Goal: Register for event/course

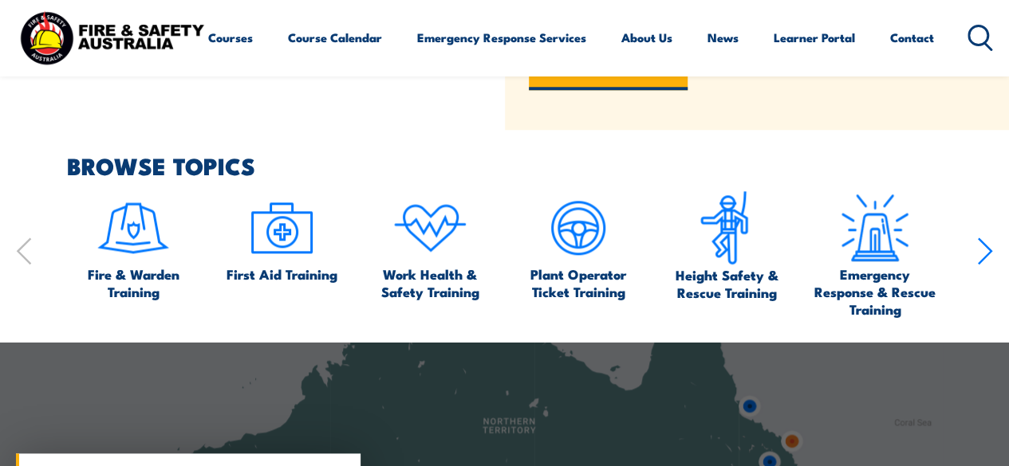
scroll to position [718, 0]
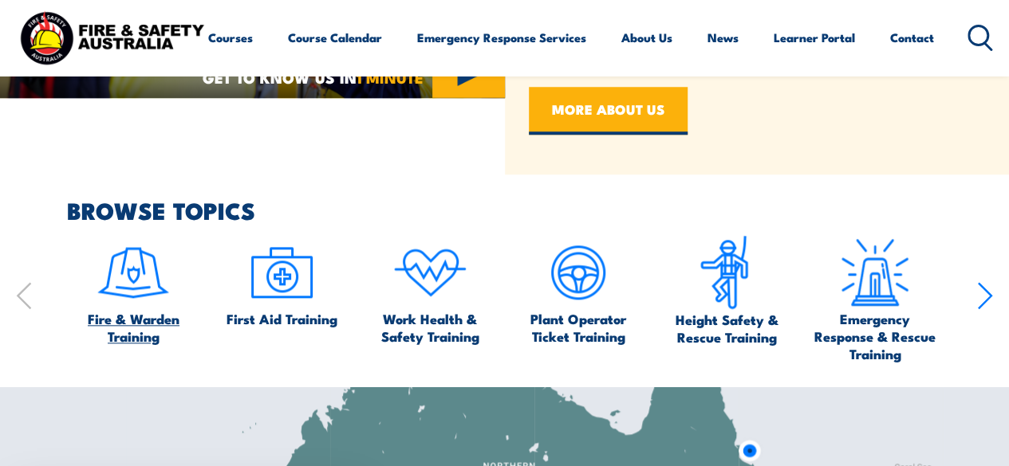
click at [147, 286] on img at bounding box center [133, 272] width 75 height 75
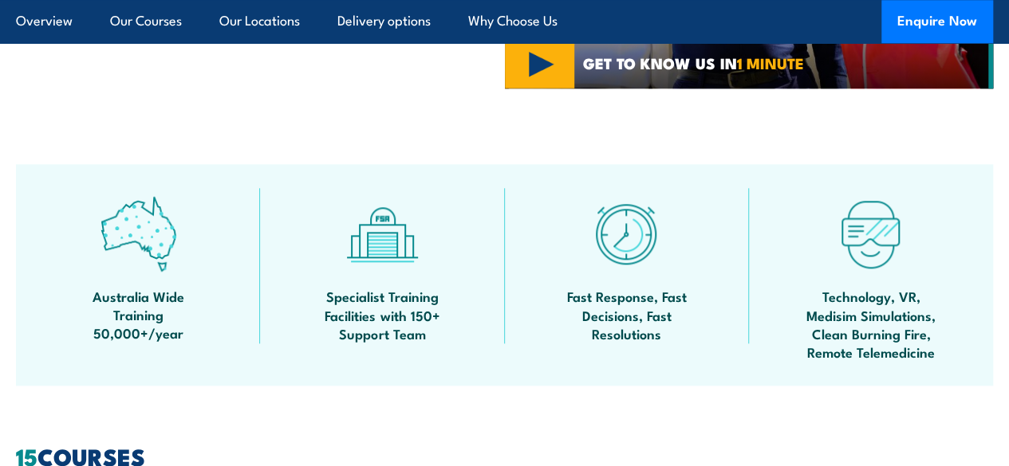
scroll to position [478, 0]
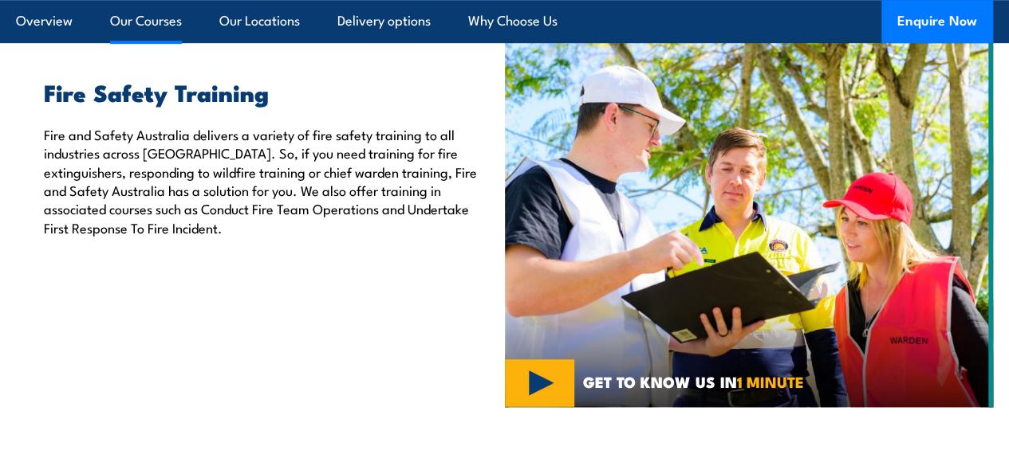
click at [136, 24] on link "Our Courses" at bounding box center [146, 21] width 72 height 42
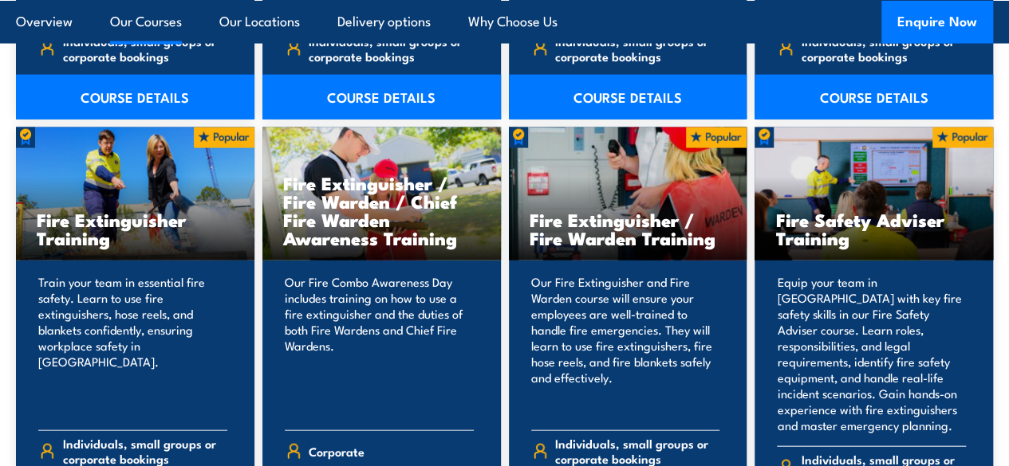
scroll to position [1580, 0]
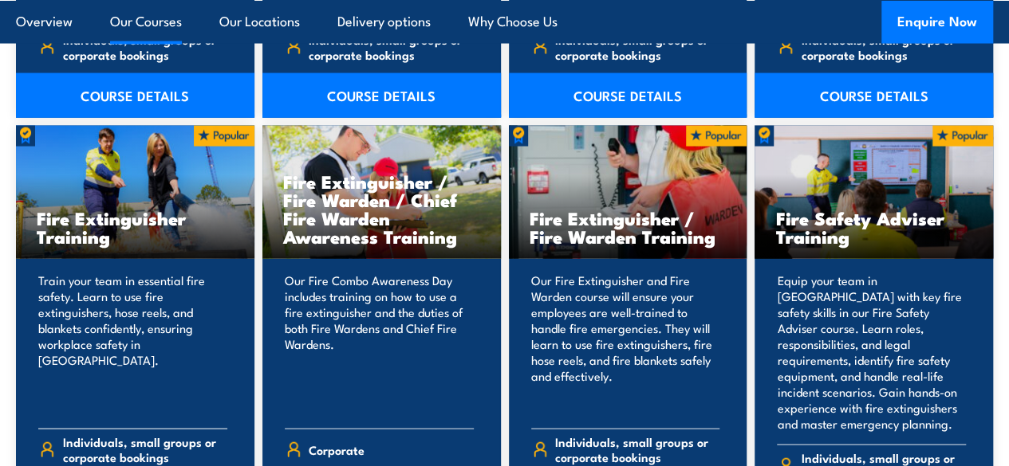
click at [115, 246] on h3 "Fire Extinguisher Training" at bounding box center [135, 227] width 197 height 37
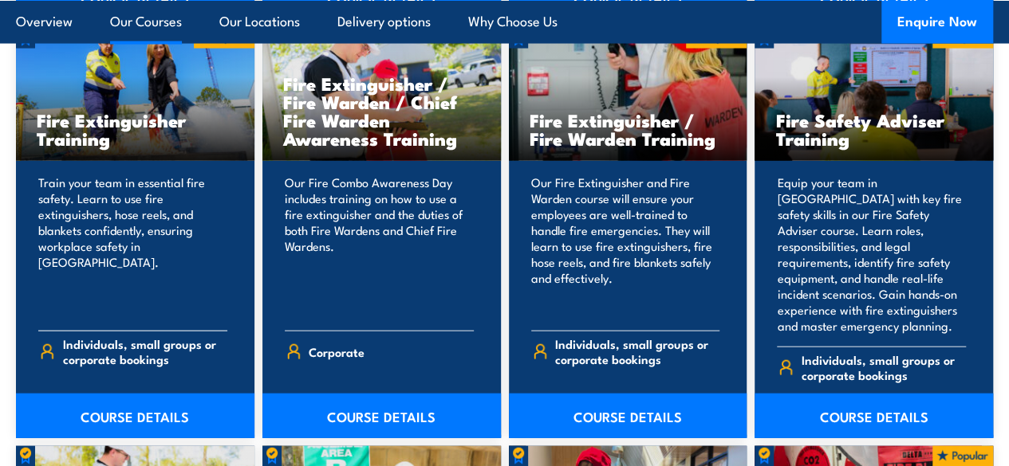
scroll to position [1740, 0]
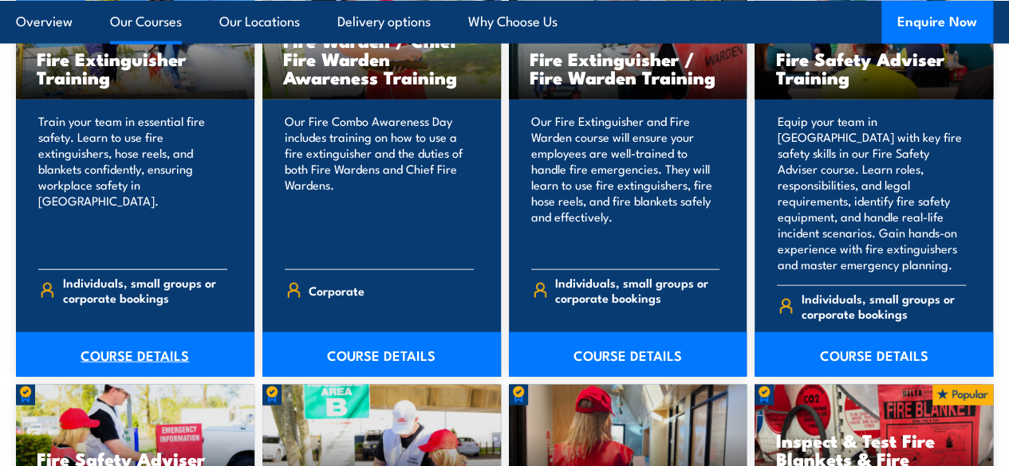
click at [145, 369] on link "COURSE DETAILS" at bounding box center [135, 354] width 238 height 45
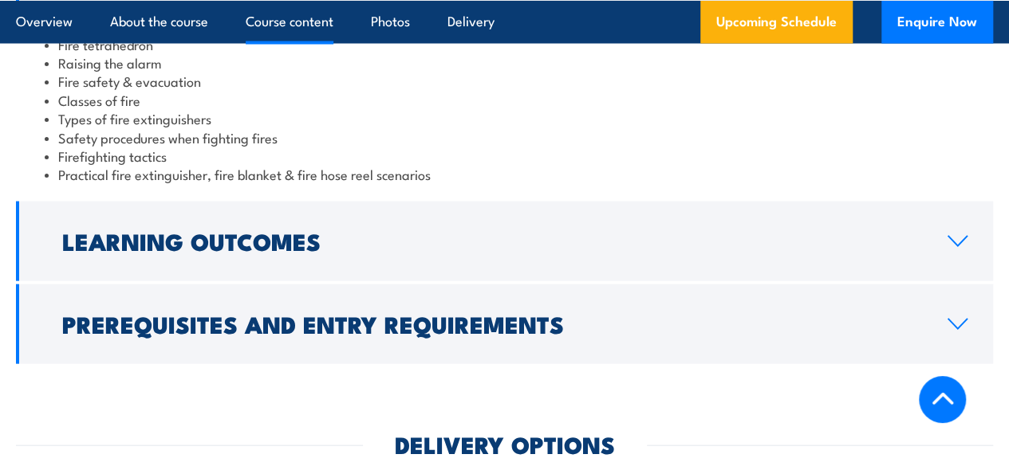
scroll to position [1674, 0]
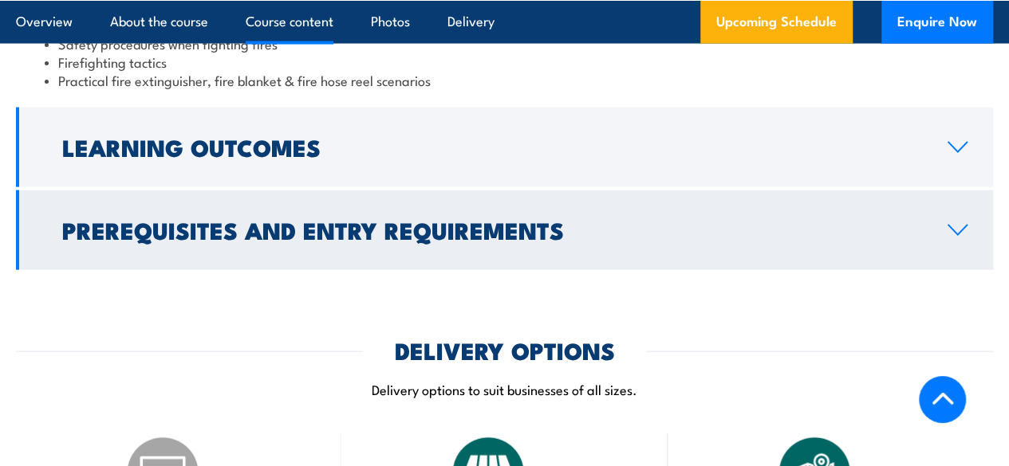
click at [954, 237] on icon at bounding box center [957, 230] width 22 height 13
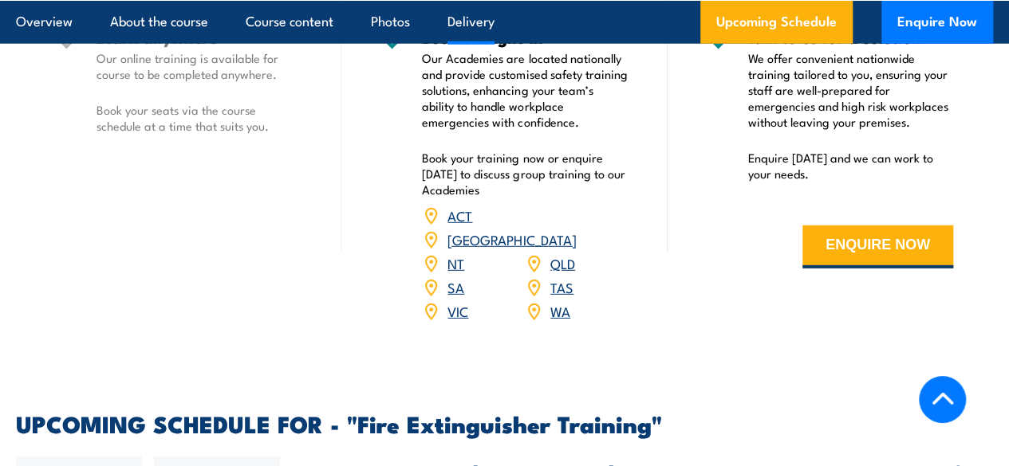
scroll to position [2224, 0]
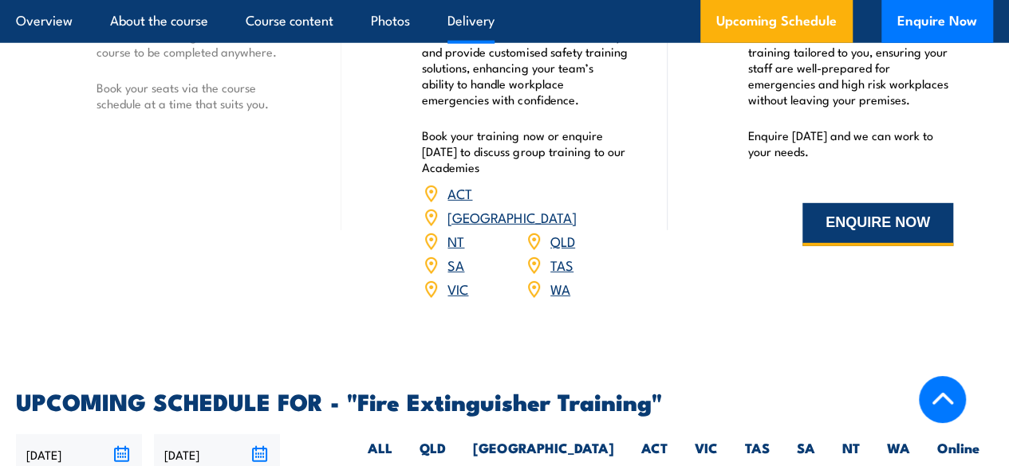
click at [899, 246] on button "ENQUIRE NOW" at bounding box center [877, 224] width 151 height 43
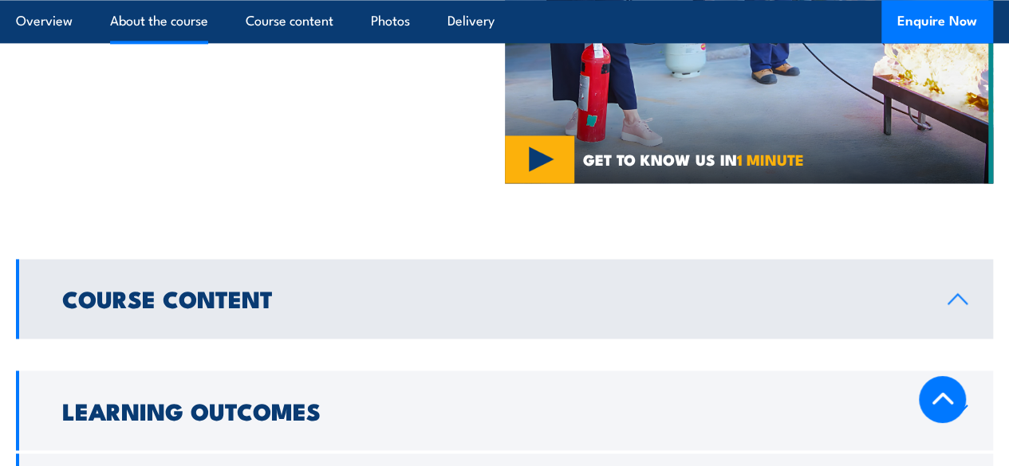
scroll to position [1188, 0]
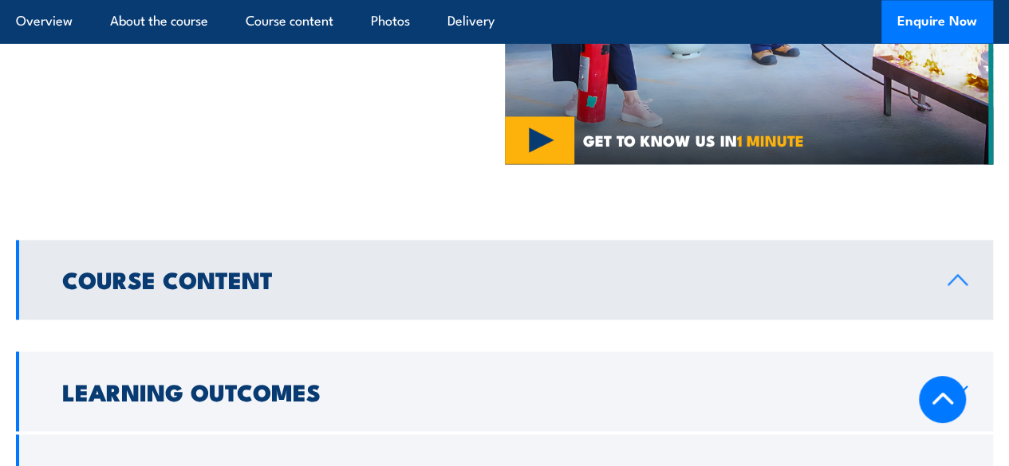
click at [950, 275] on icon at bounding box center [957, 280] width 18 height 10
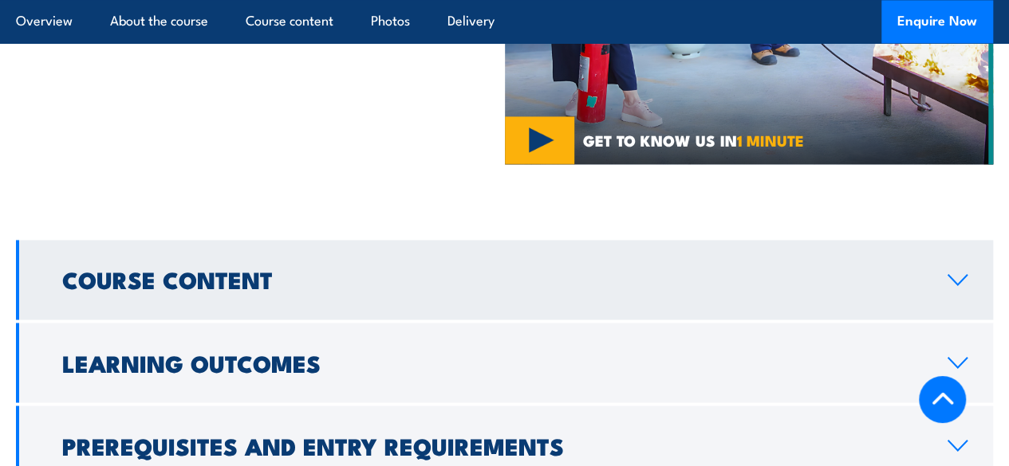
click at [957, 273] on icon at bounding box center [957, 279] width 22 height 13
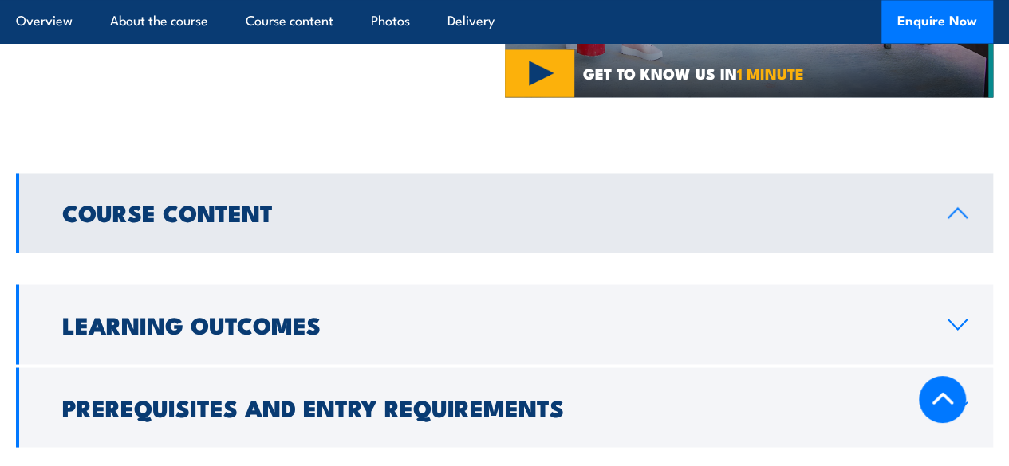
scroll to position [1347, 0]
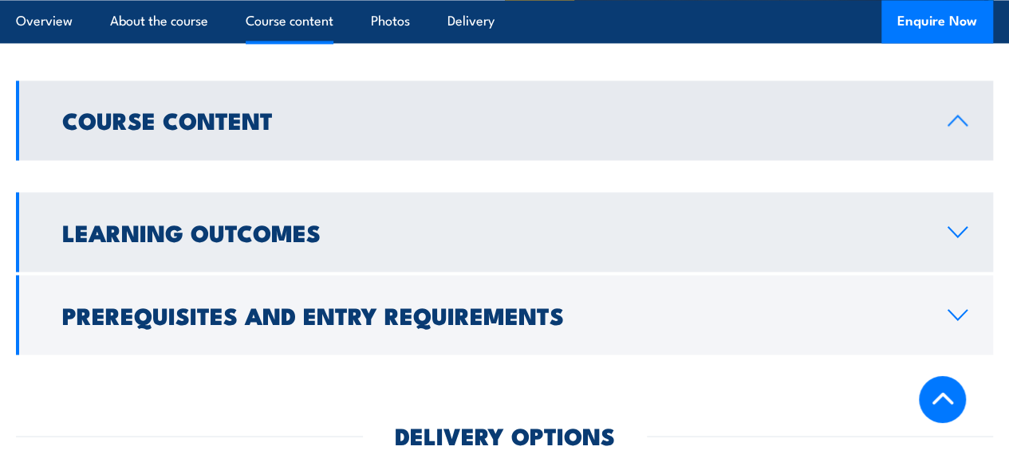
click at [958, 226] on icon at bounding box center [957, 232] width 22 height 13
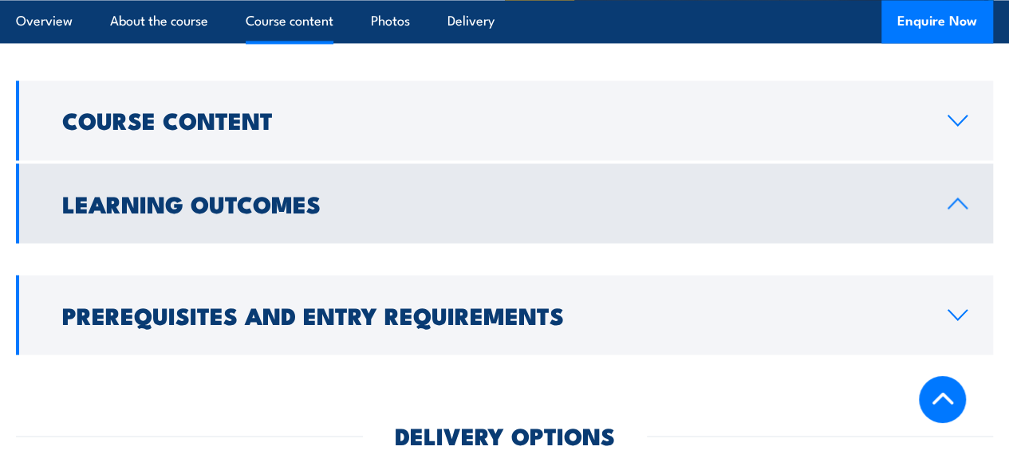
click at [214, 192] on h2 "Learning Outcomes" at bounding box center [491, 202] width 859 height 21
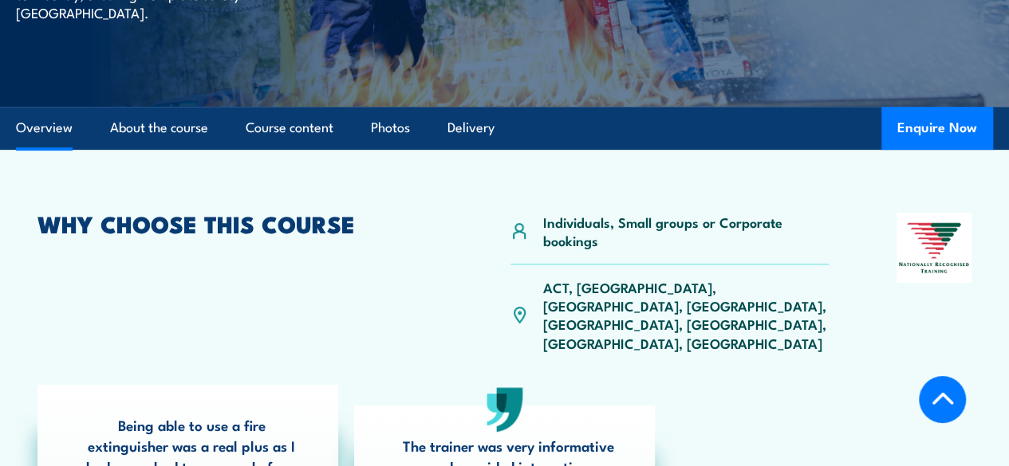
scroll to position [311, 0]
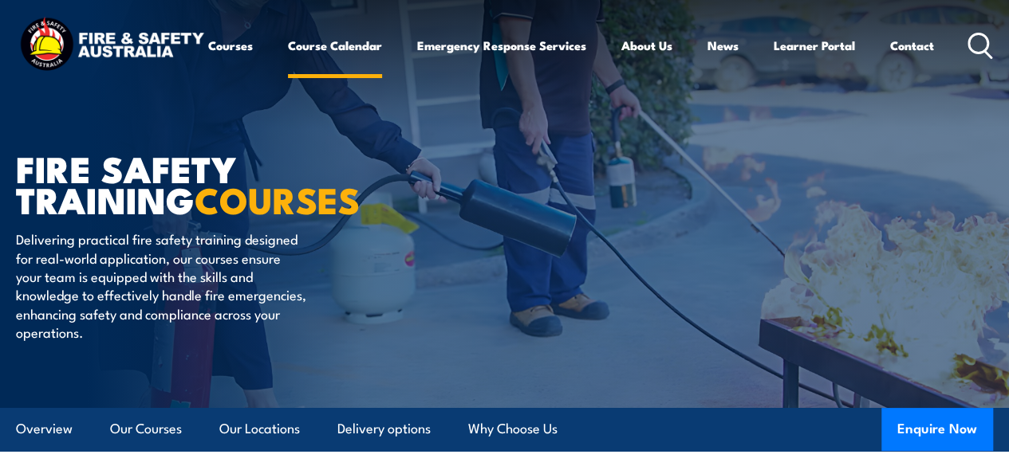
click at [288, 65] on link "Course Calendar" at bounding box center [335, 45] width 94 height 38
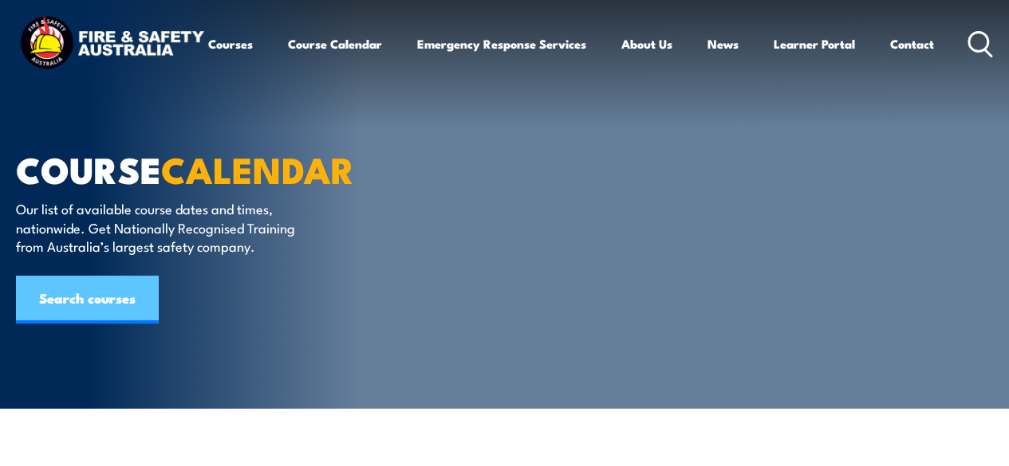
click at [92, 296] on link "Search courses" at bounding box center [87, 300] width 143 height 48
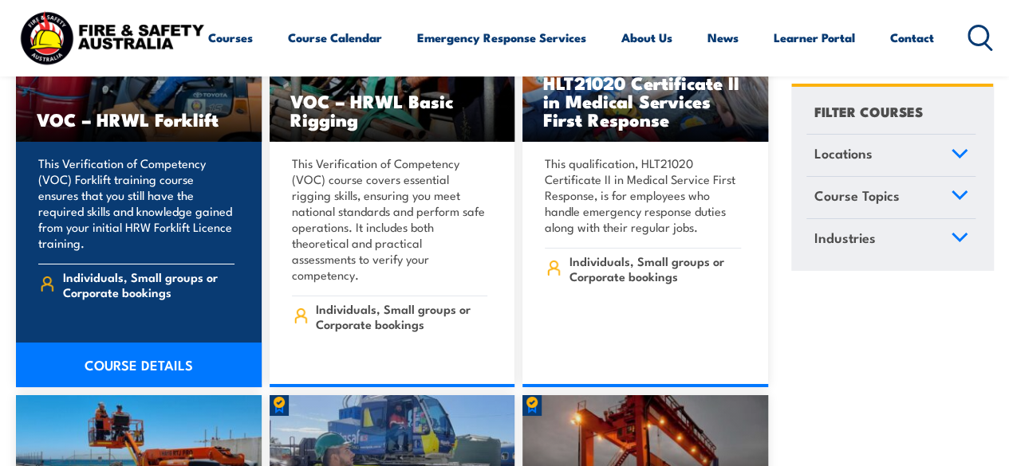
scroll to position [11799, 0]
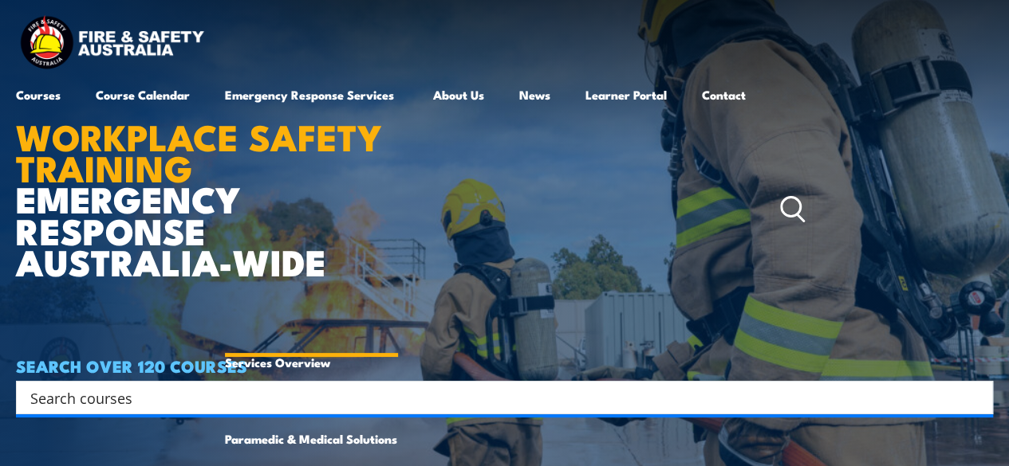
click at [320, 95] on link "Emergency Response Services" at bounding box center [311, 210] width 173 height 268
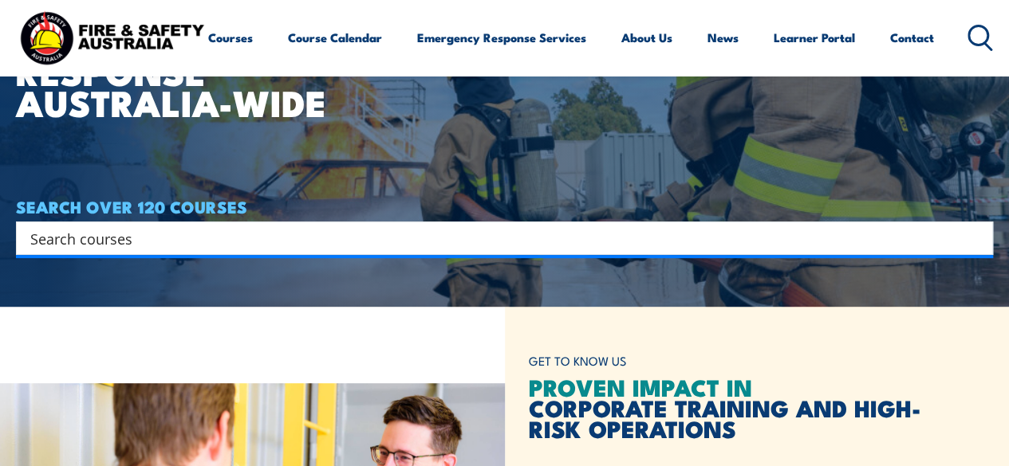
scroll to position [80, 0]
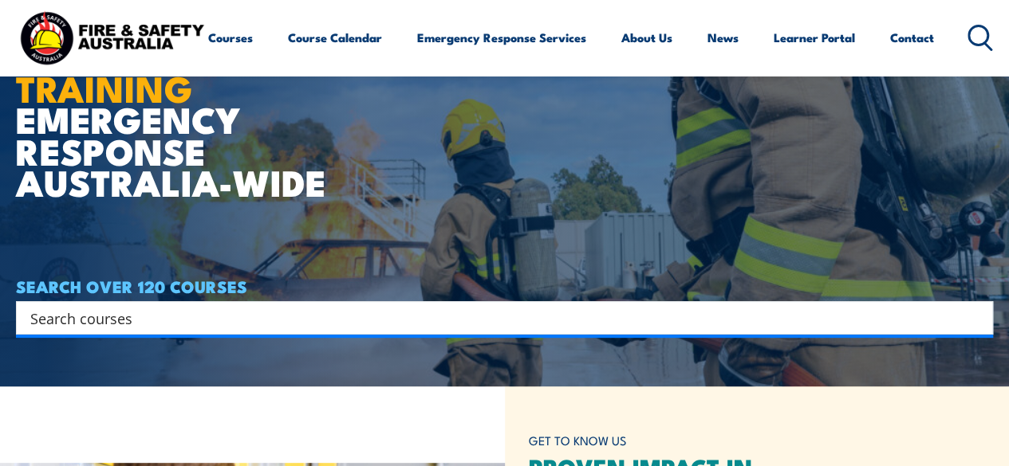
click at [257, 321] on input "Search input" at bounding box center [493, 318] width 927 height 24
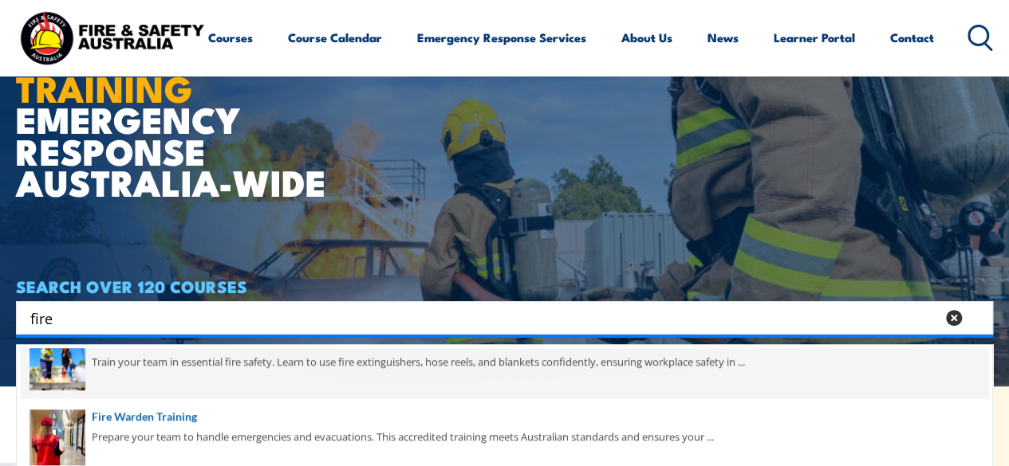
scroll to position [319, 0]
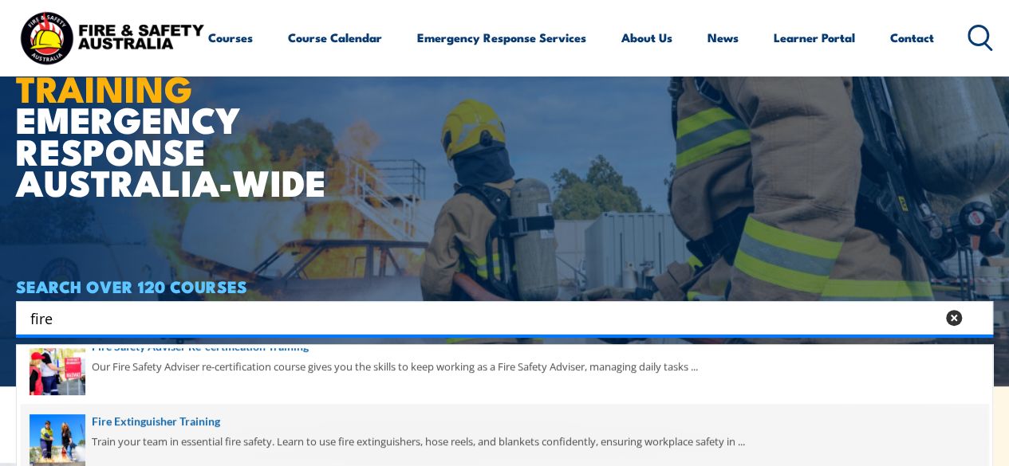
type input "fire"
click at [187, 416] on span at bounding box center [504, 441] width 967 height 75
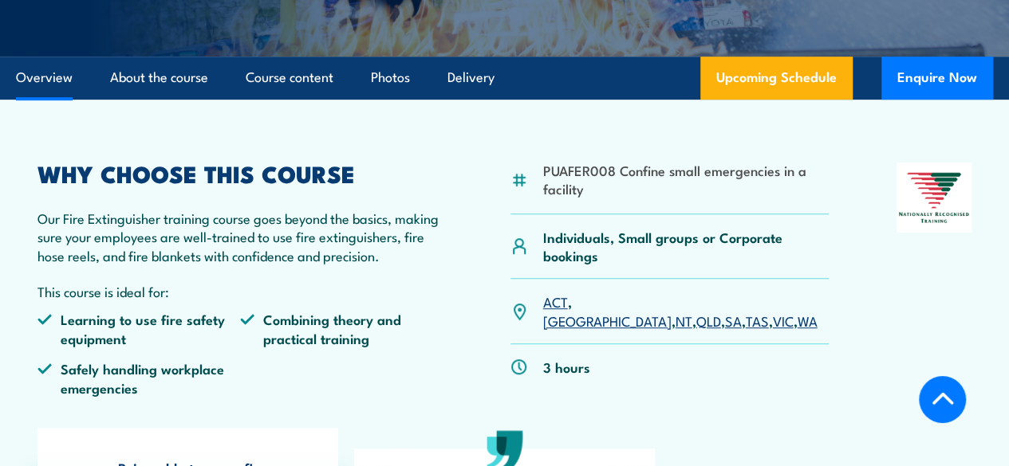
scroll to position [319, 0]
